Goal: Information Seeking & Learning: Learn about a topic

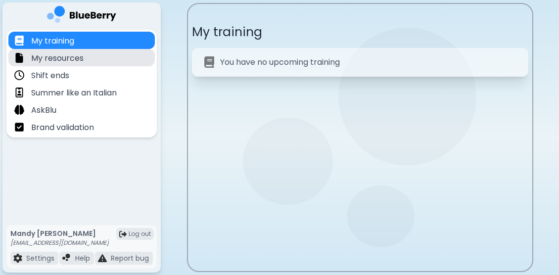
click at [84, 59] on div "My resources" at bounding box center [81, 57] width 146 height 17
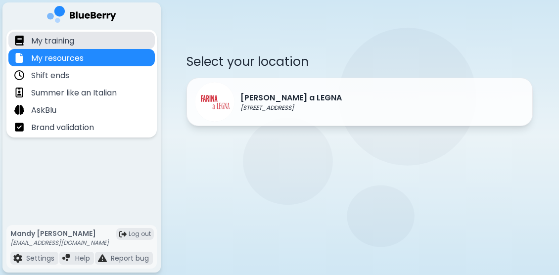
click at [61, 39] on p "My training" at bounding box center [52, 41] width 43 height 12
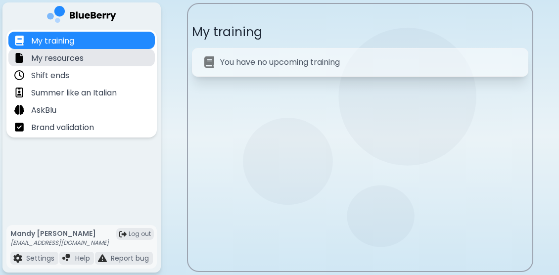
click at [66, 58] on p "My resources" at bounding box center [57, 58] width 52 height 12
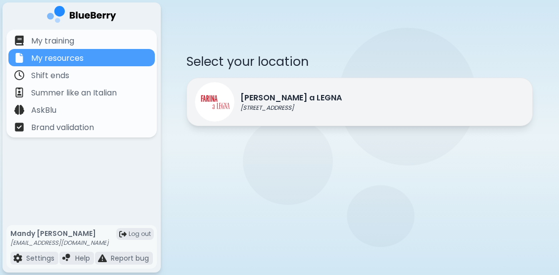
click at [262, 98] on p "[PERSON_NAME] a LEGNA" at bounding box center [290, 98] width 101 height 12
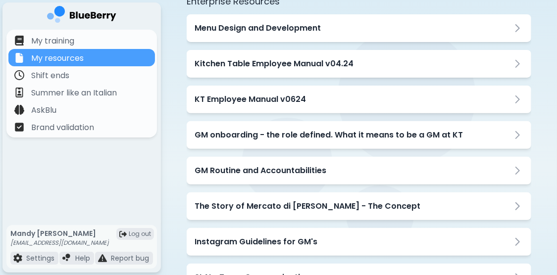
scroll to position [125, 0]
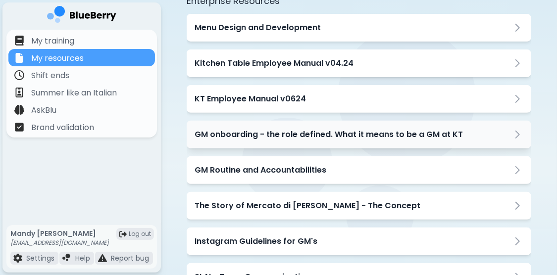
click at [314, 136] on h3 "GM onboarding - the role defined. What it means to be a GM at KT" at bounding box center [328, 135] width 268 height 12
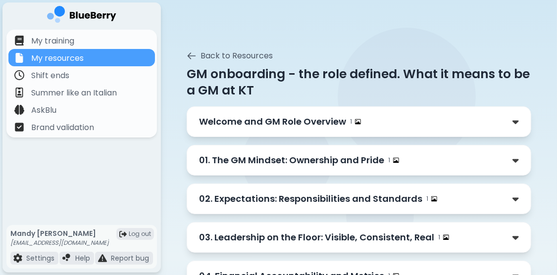
scroll to position [0, 0]
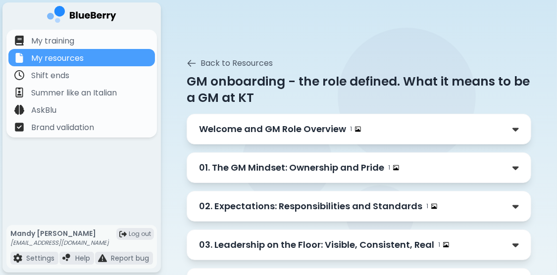
click at [294, 134] on p "Welcome and GM Role Overview" at bounding box center [272, 129] width 147 height 14
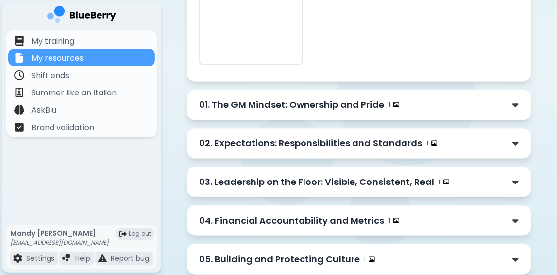
scroll to position [345, 0]
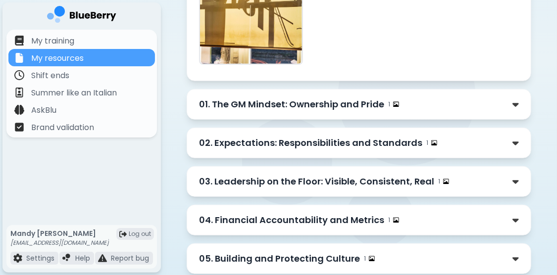
click at [316, 176] on p "03. Leadership on the Floor: Visible, Consistent, Real" at bounding box center [316, 182] width 235 height 14
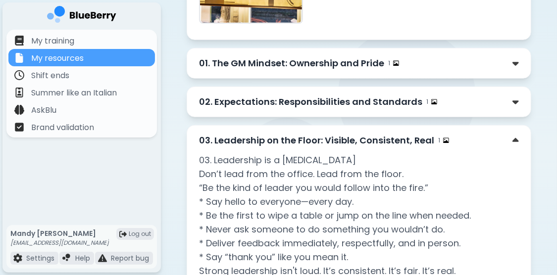
scroll to position [385, 0]
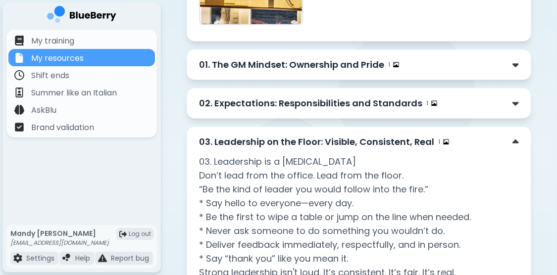
click at [335, 105] on p "02. Expectations: Responsibilities and Standards" at bounding box center [310, 103] width 223 height 14
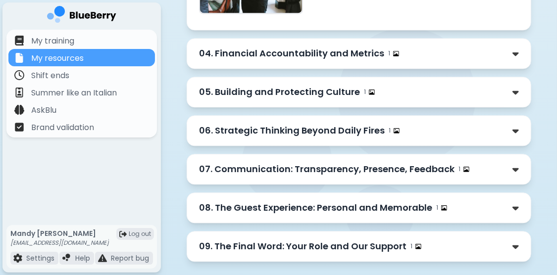
scroll to position [1122, 0]
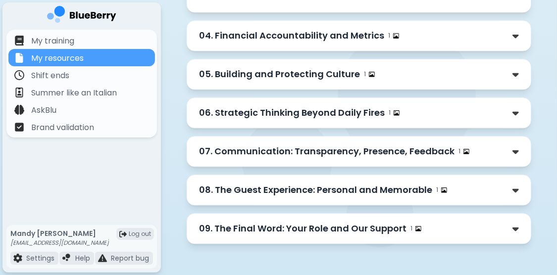
click at [291, 185] on p "08. The Guest Experience: Personal and Memorable" at bounding box center [315, 190] width 233 height 14
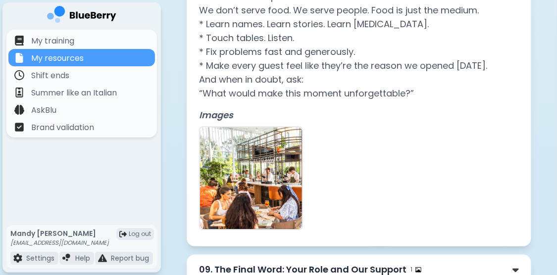
scroll to position [1375, 0]
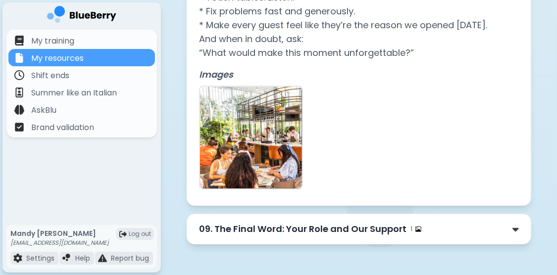
click at [310, 231] on p "09. The Final Word: Your Role and Our Support" at bounding box center [302, 229] width 207 height 14
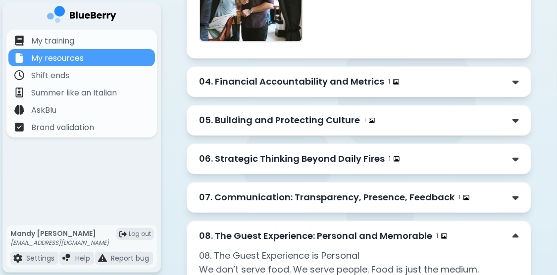
scroll to position [1075, 0]
click at [324, 81] on p "04. Financial Accountability and Metrics" at bounding box center [291, 82] width 185 height 14
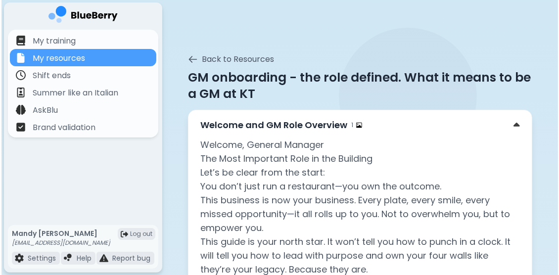
scroll to position [0, 0]
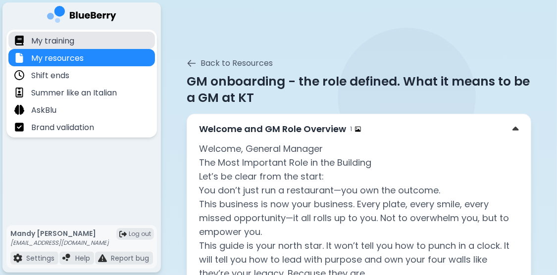
click at [48, 41] on p "My training" at bounding box center [52, 41] width 43 height 12
